Goal: Information Seeking & Learning: Learn about a topic

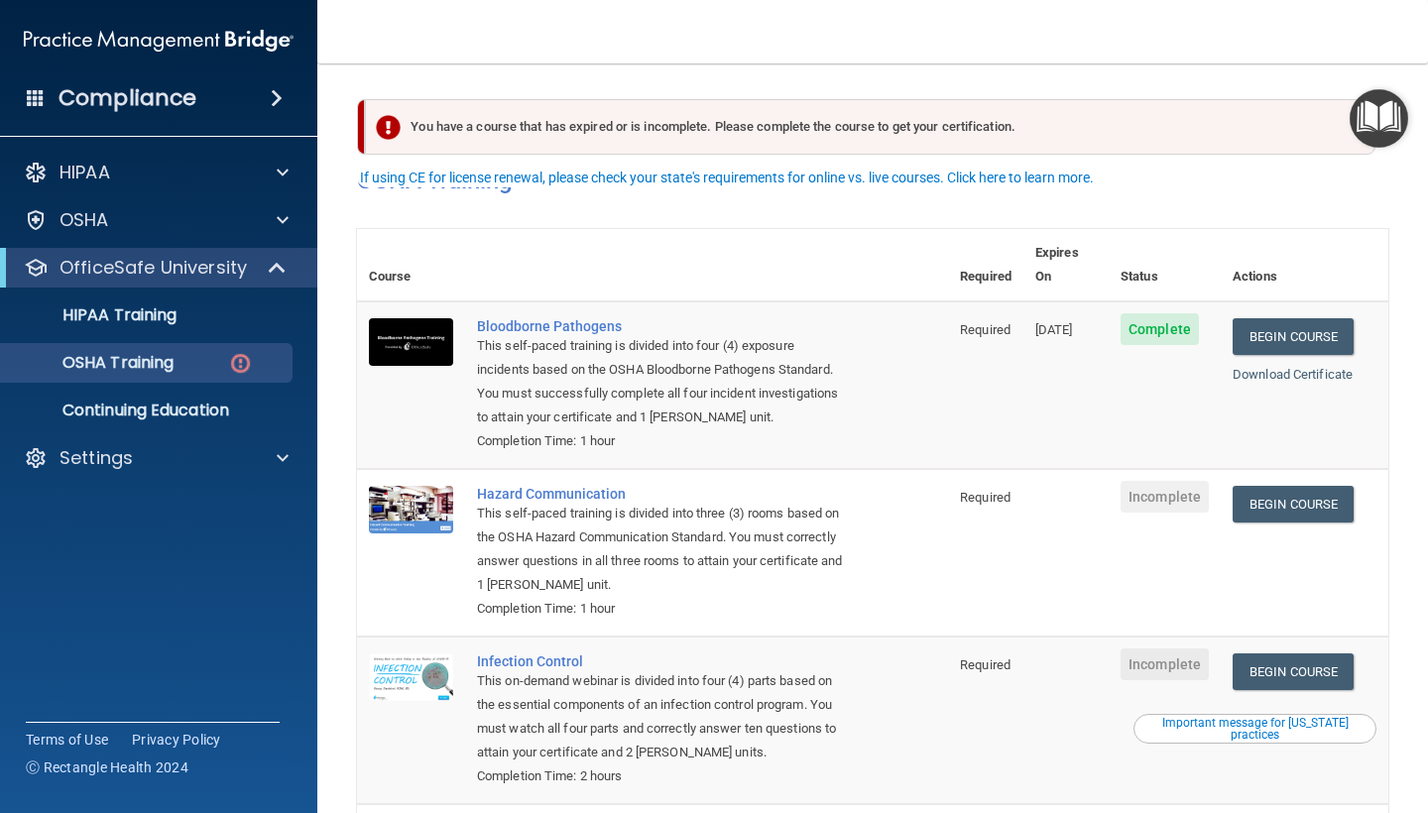
scroll to position [36, 0]
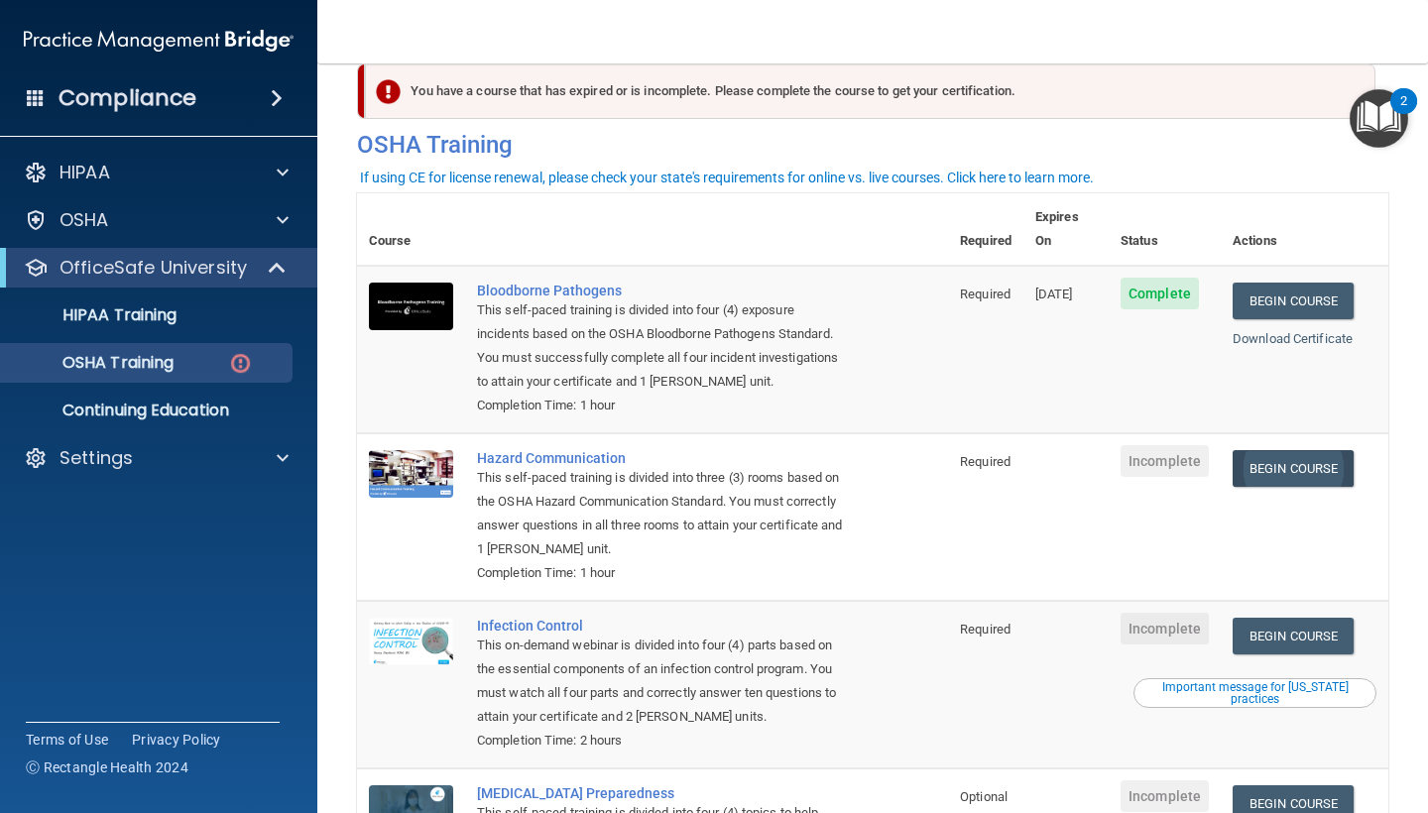
click at [1303, 450] on link "Begin Course" at bounding box center [1293, 468] width 121 height 37
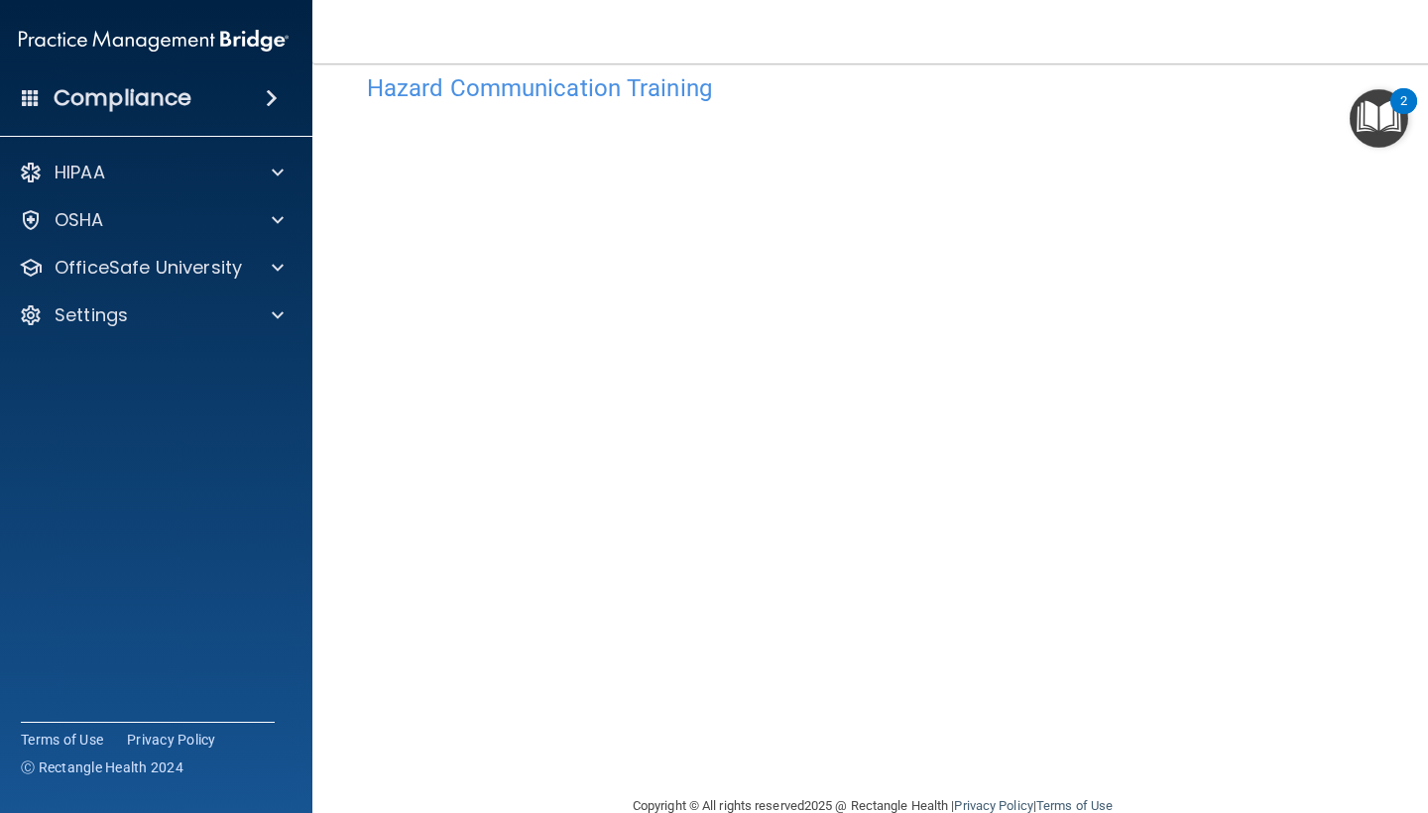
scroll to position [79, 0]
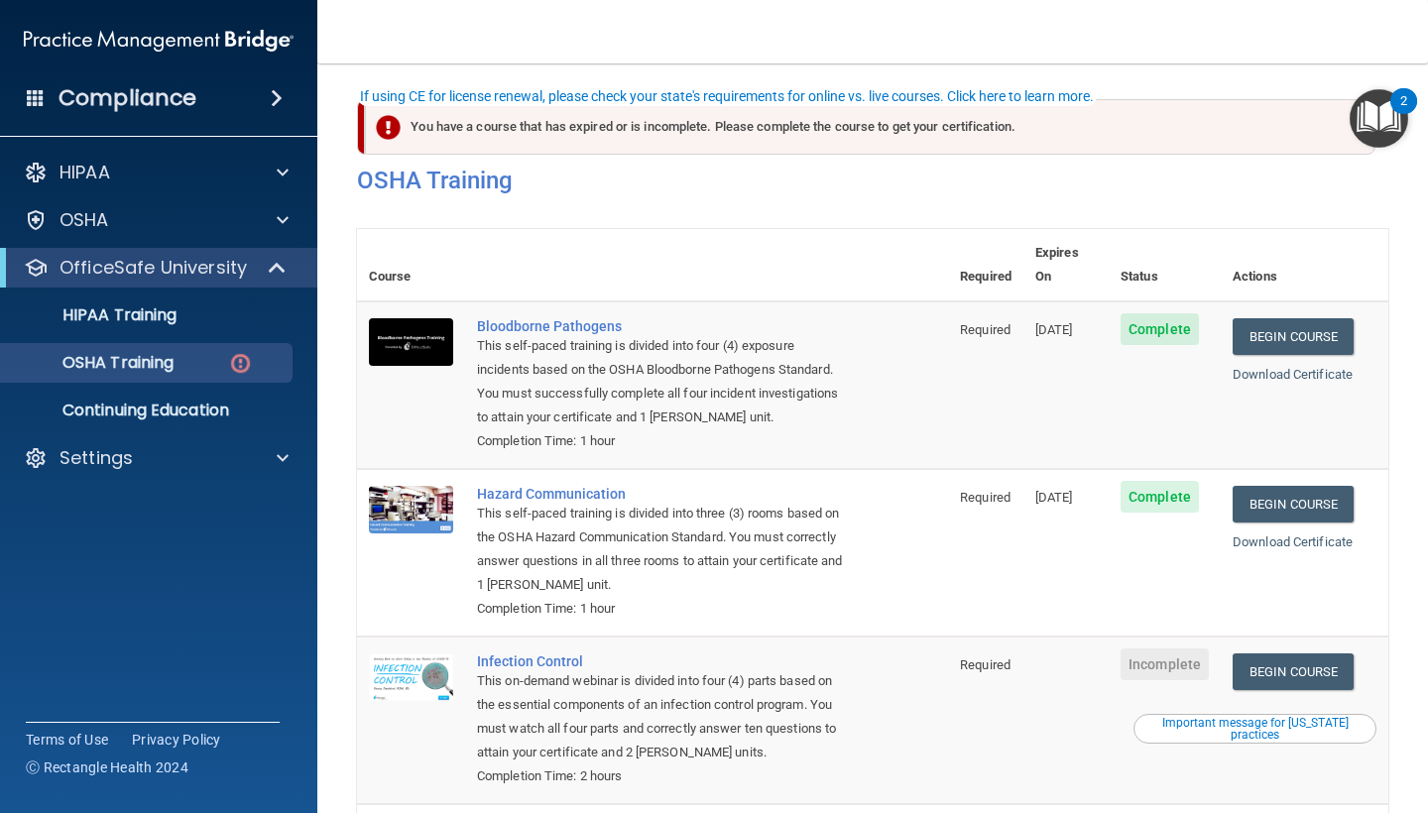
scroll to position [193, 0]
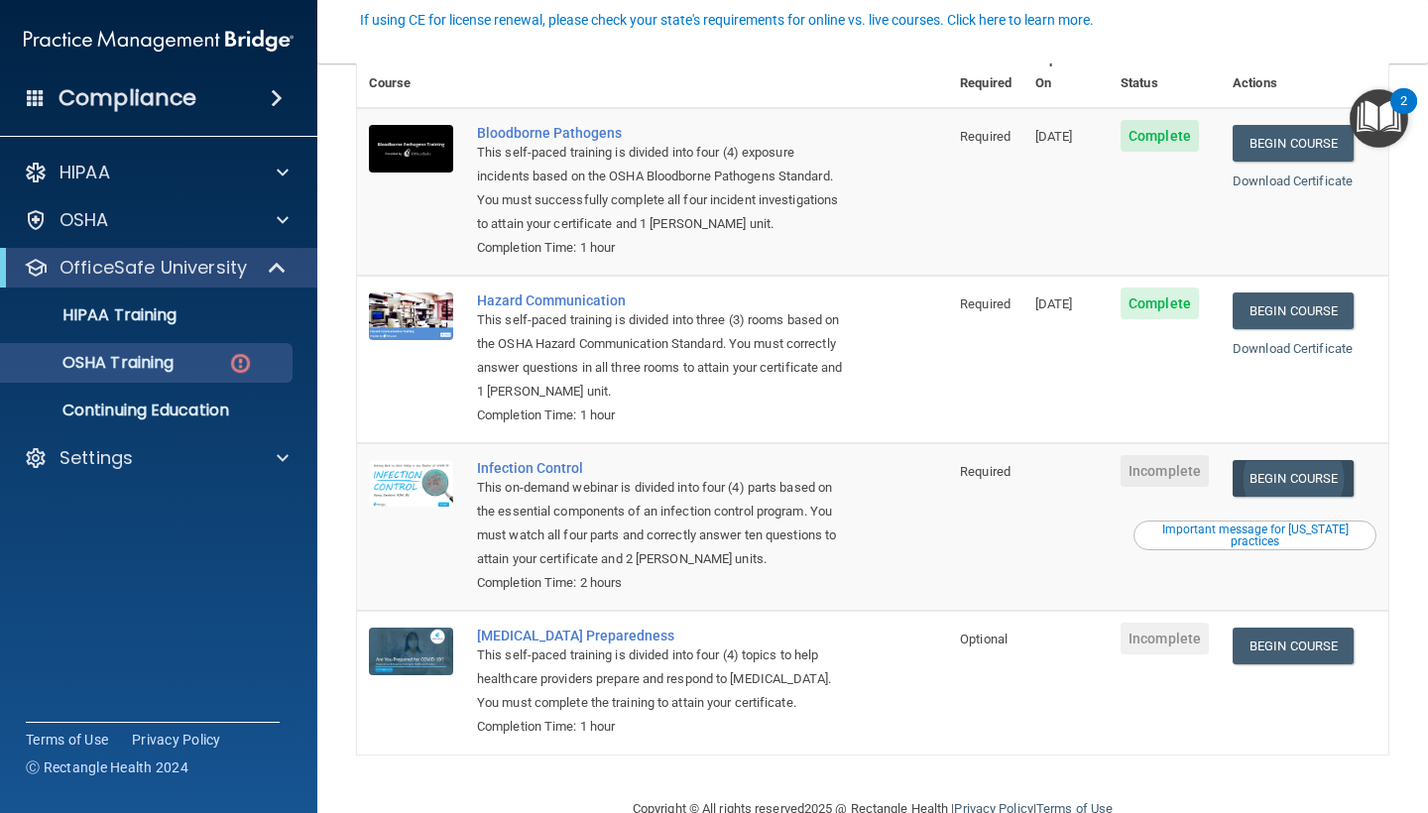
click at [1281, 460] on link "Begin Course" at bounding box center [1293, 478] width 121 height 37
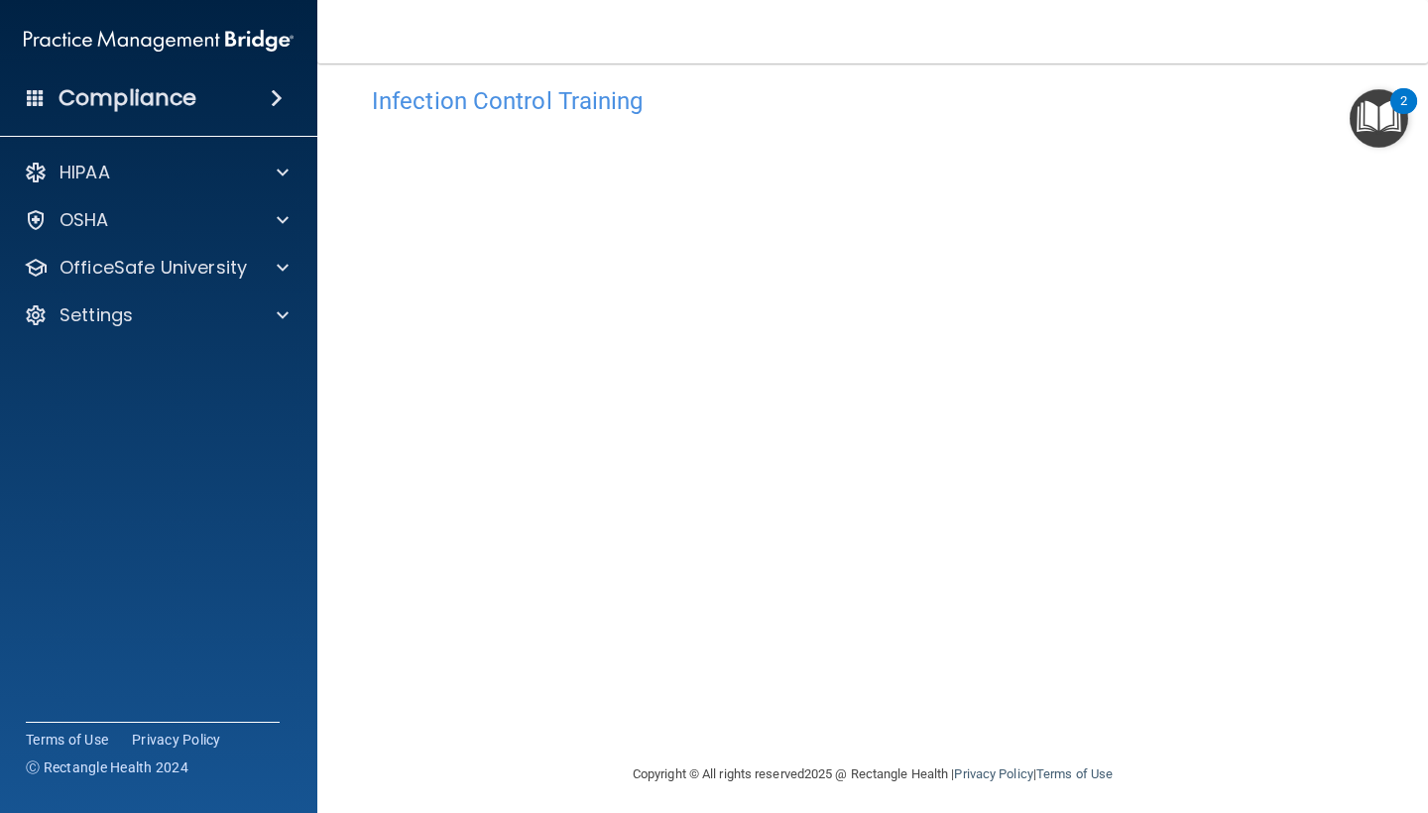
scroll to position [35, 0]
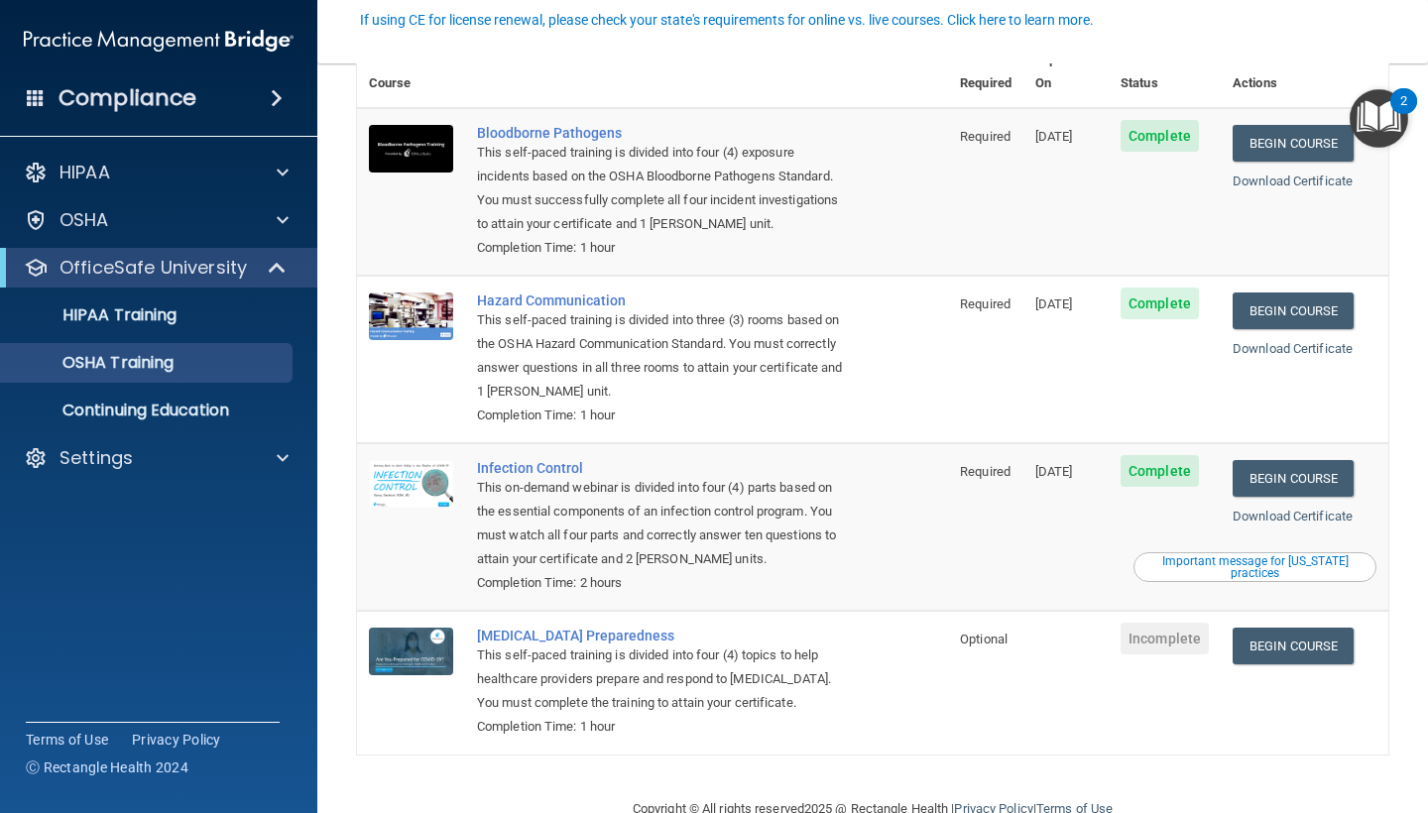
scroll to position [138, 0]
click at [1295, 628] on link "Begin Course" at bounding box center [1293, 646] width 121 height 37
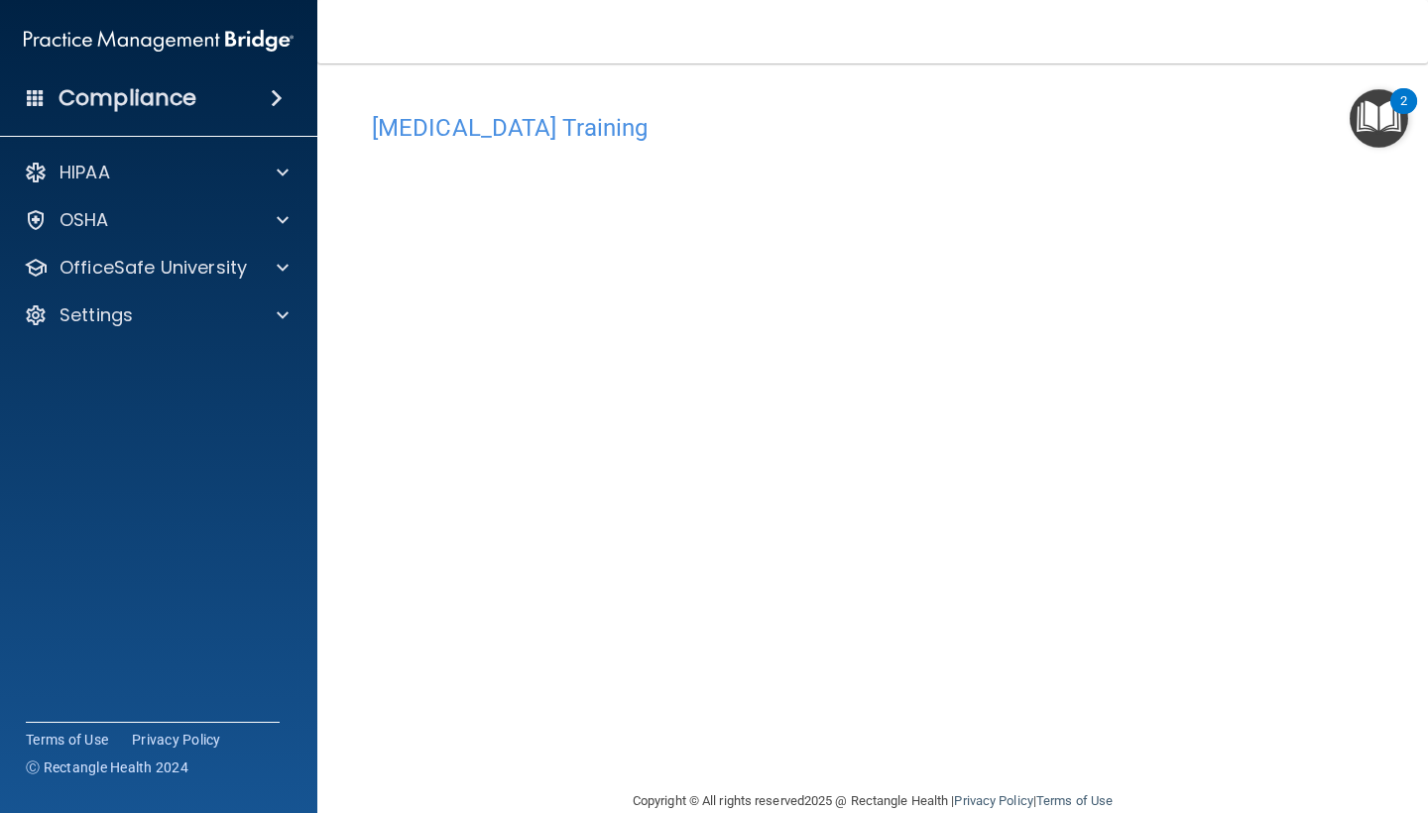
scroll to position [35, 0]
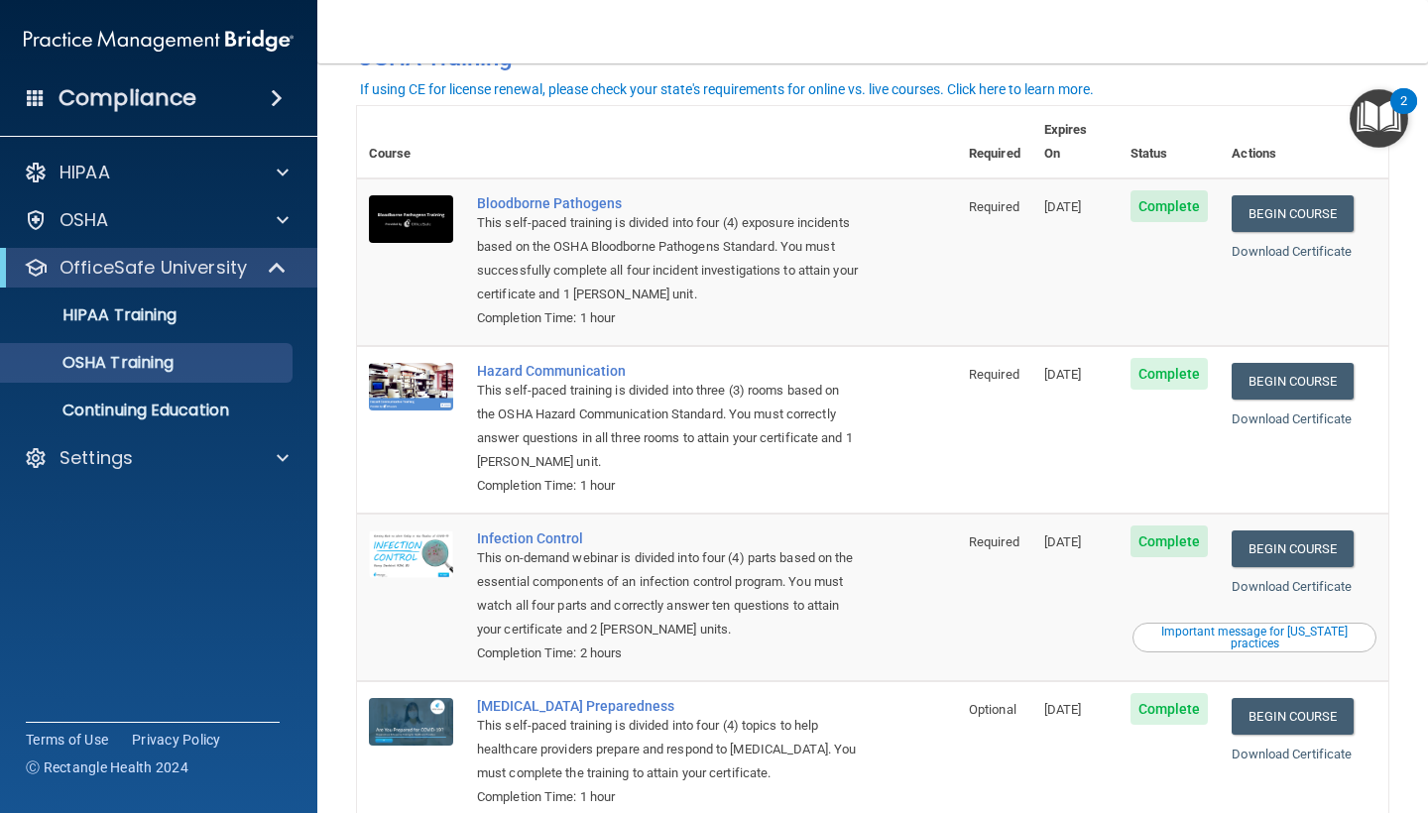
scroll to position [68, 0]
click at [1271, 411] on link "Download Certificate" at bounding box center [1292, 418] width 120 height 15
click at [1309, 578] on link "Download Certificate" at bounding box center [1292, 585] width 120 height 15
click at [1279, 746] on link "Download Certificate" at bounding box center [1292, 753] width 120 height 15
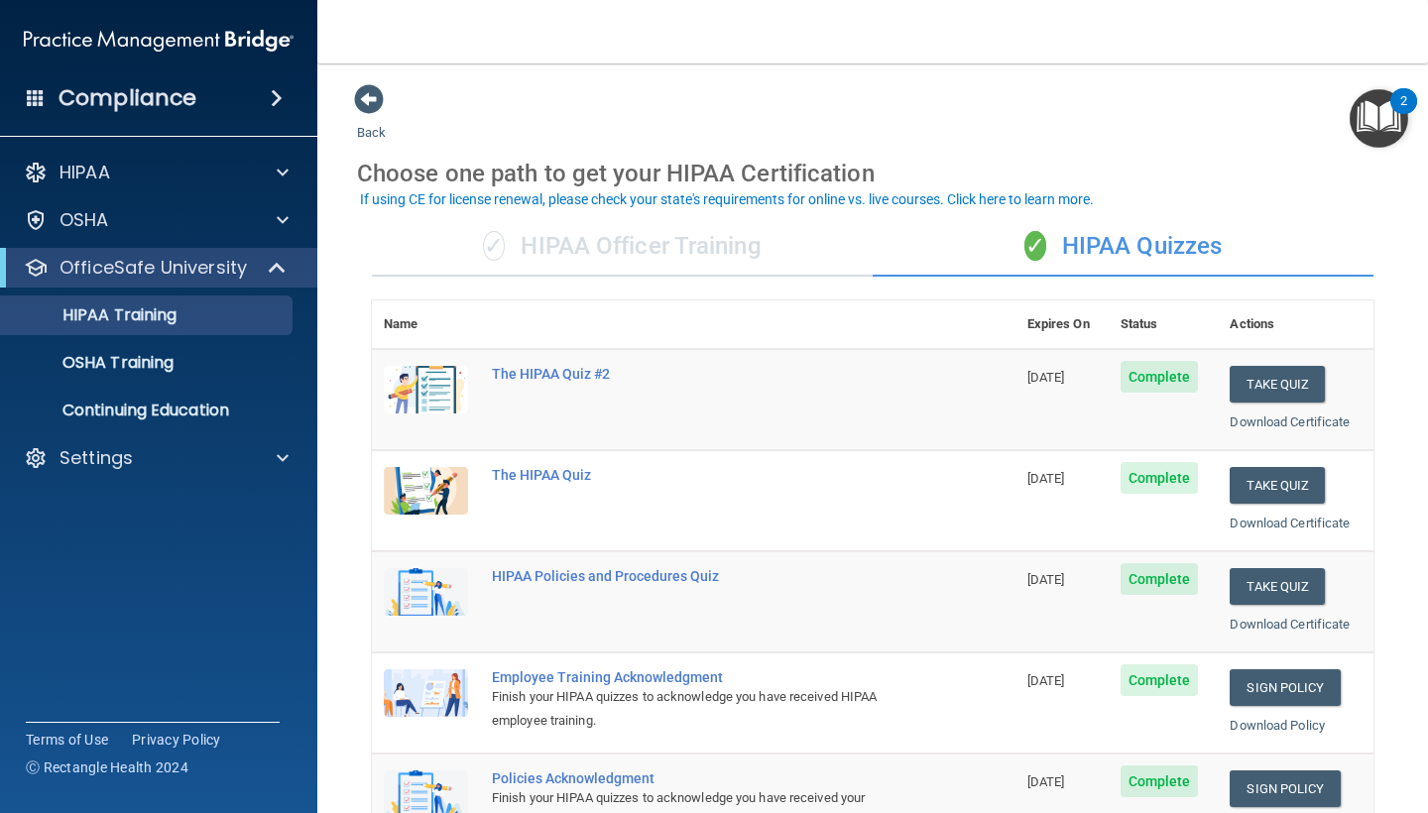
click at [586, 254] on div "✓ HIPAA Officer Training" at bounding box center [622, 247] width 501 height 60
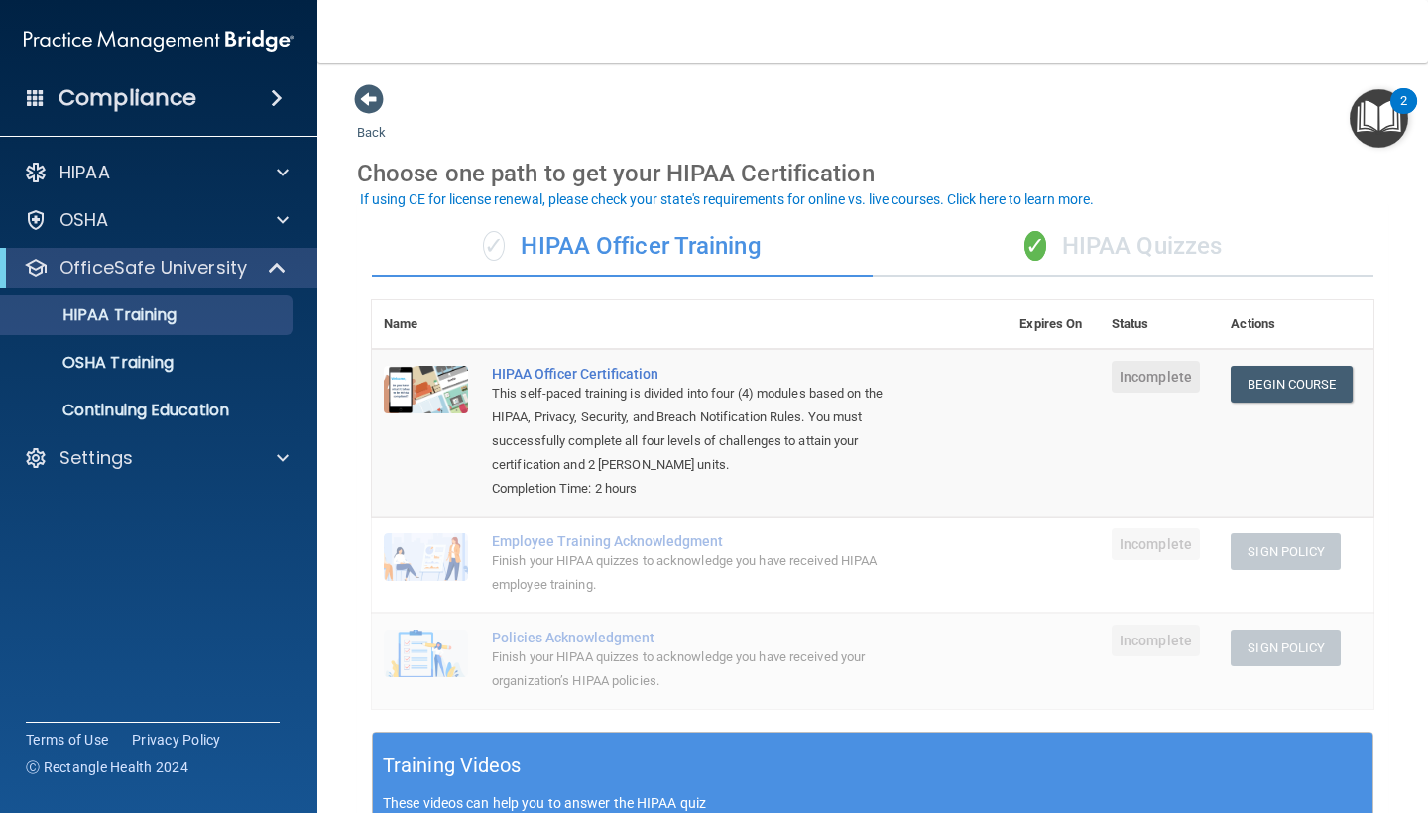
click at [1056, 249] on div "✓ HIPAA Quizzes" at bounding box center [1123, 247] width 501 height 60
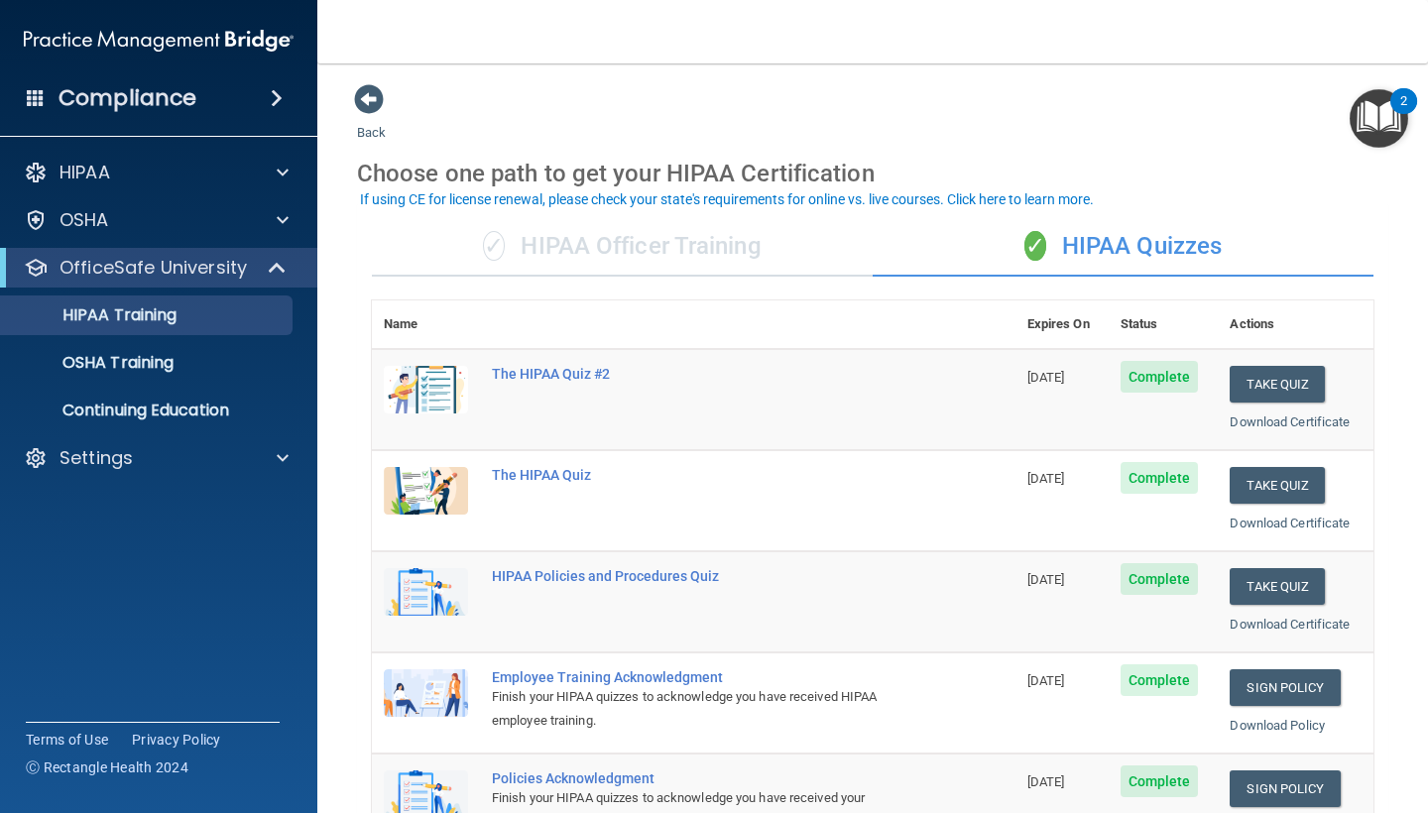
click at [658, 245] on div "✓ HIPAA Officer Training" at bounding box center [622, 247] width 501 height 60
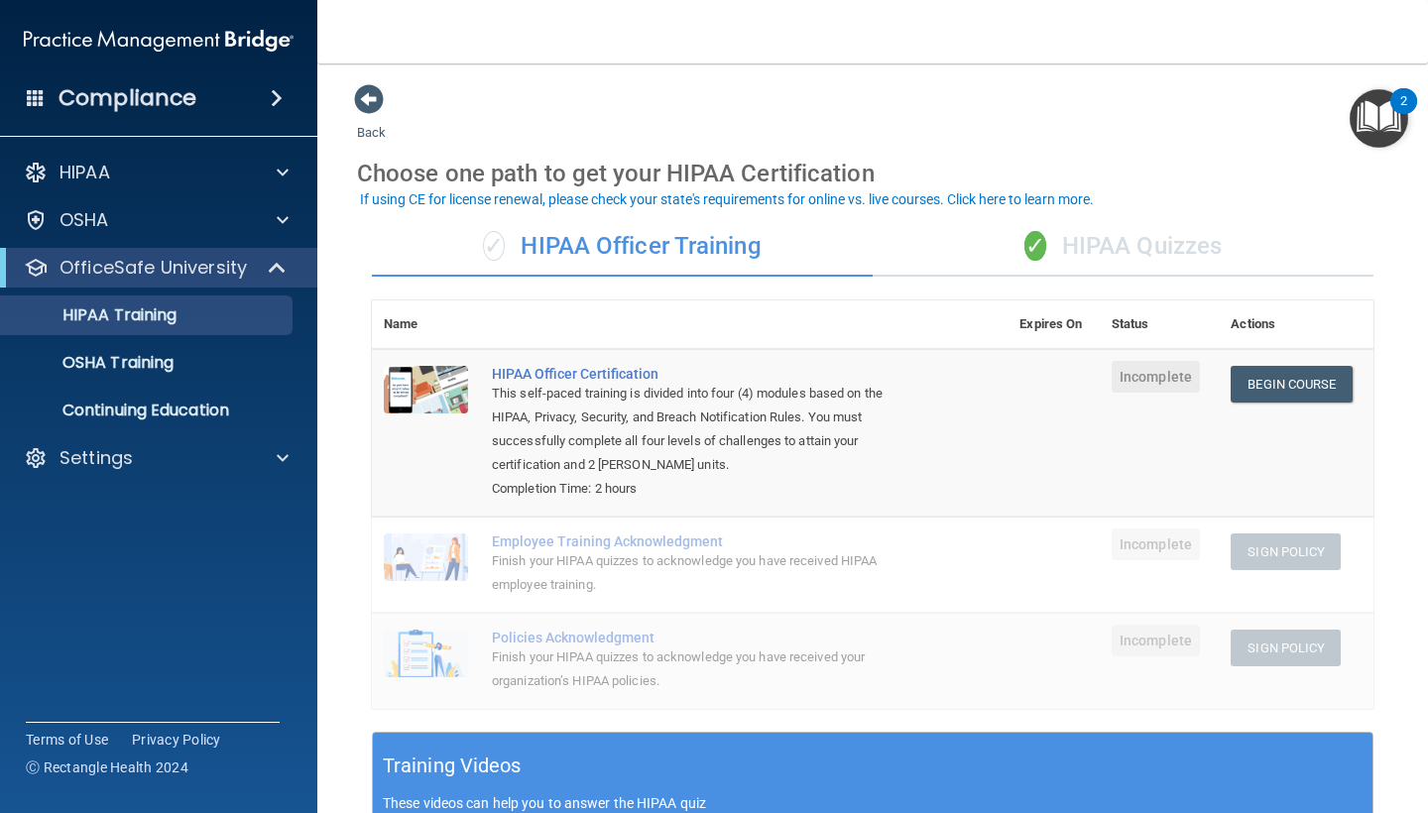
click at [1197, 235] on div "✓ HIPAA Quizzes" at bounding box center [1123, 247] width 501 height 60
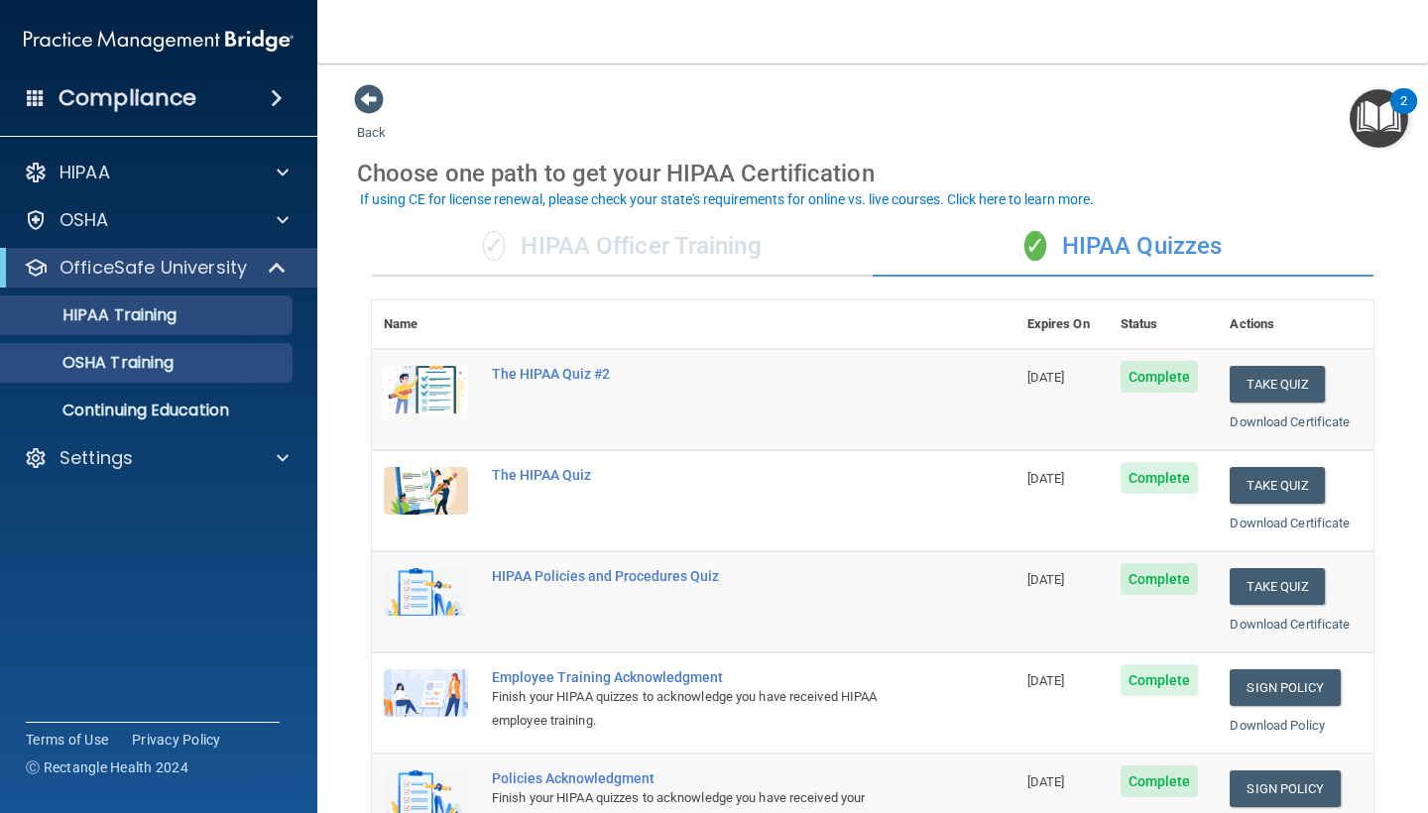
click at [94, 358] on p "OSHA Training" at bounding box center [93, 363] width 161 height 20
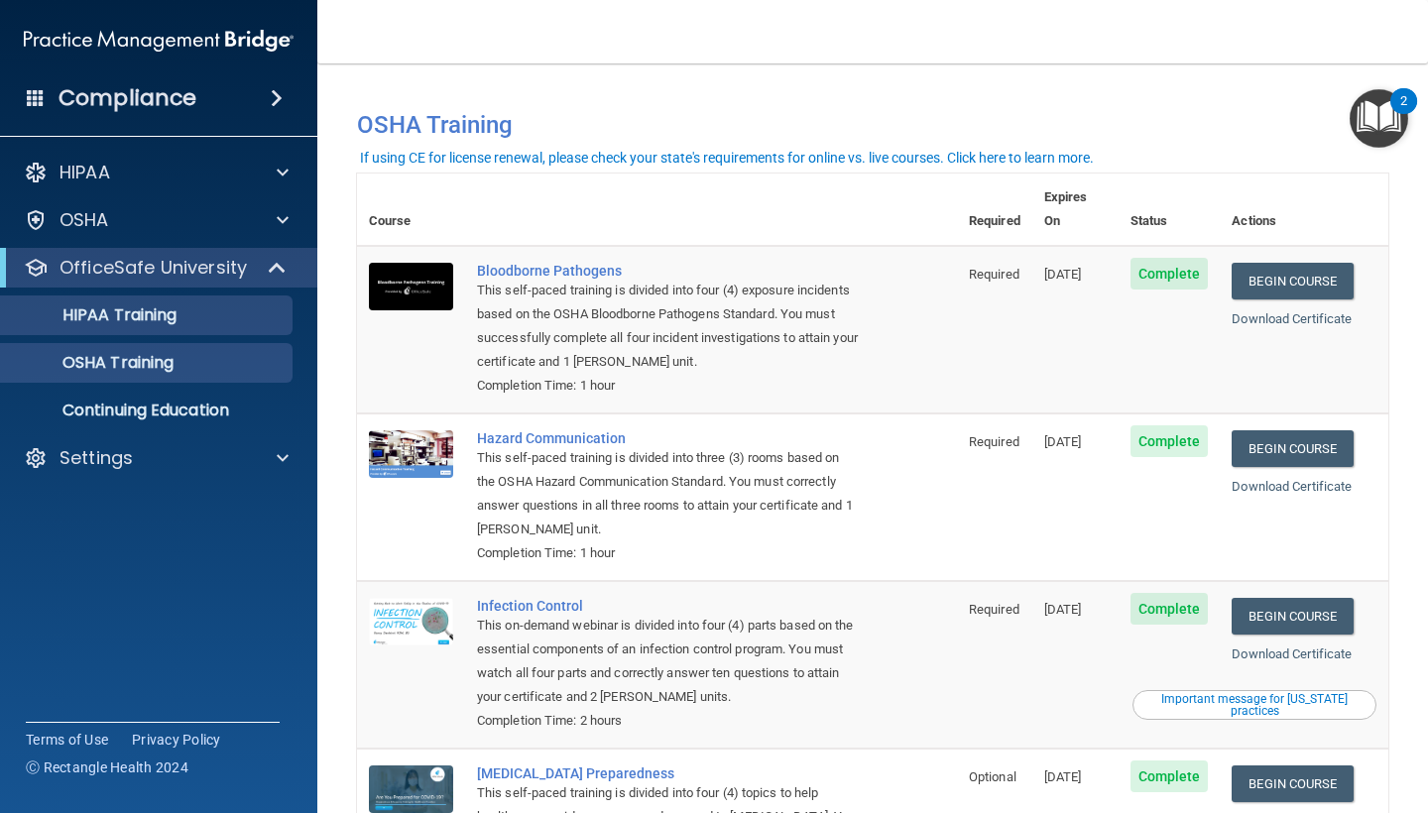
click at [177, 320] on p "HIPAA Training" at bounding box center [95, 315] width 164 height 20
